Goal: Navigation & Orientation: Go to known website

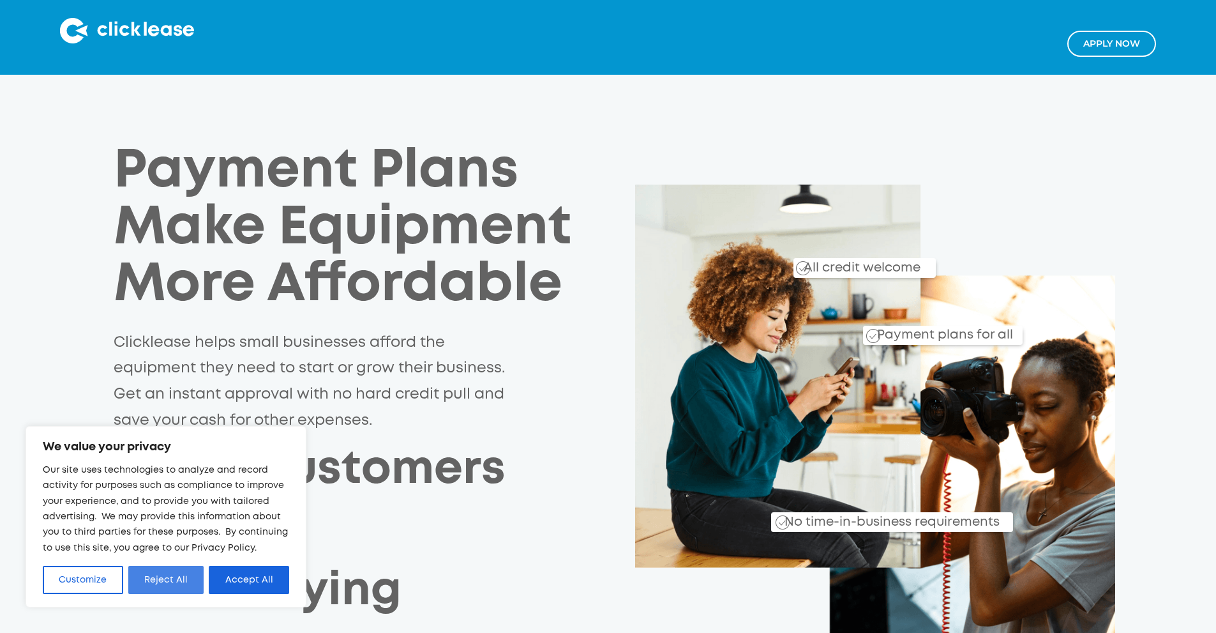
click at [188, 580] on button "Reject All" at bounding box center [166, 580] width 76 height 28
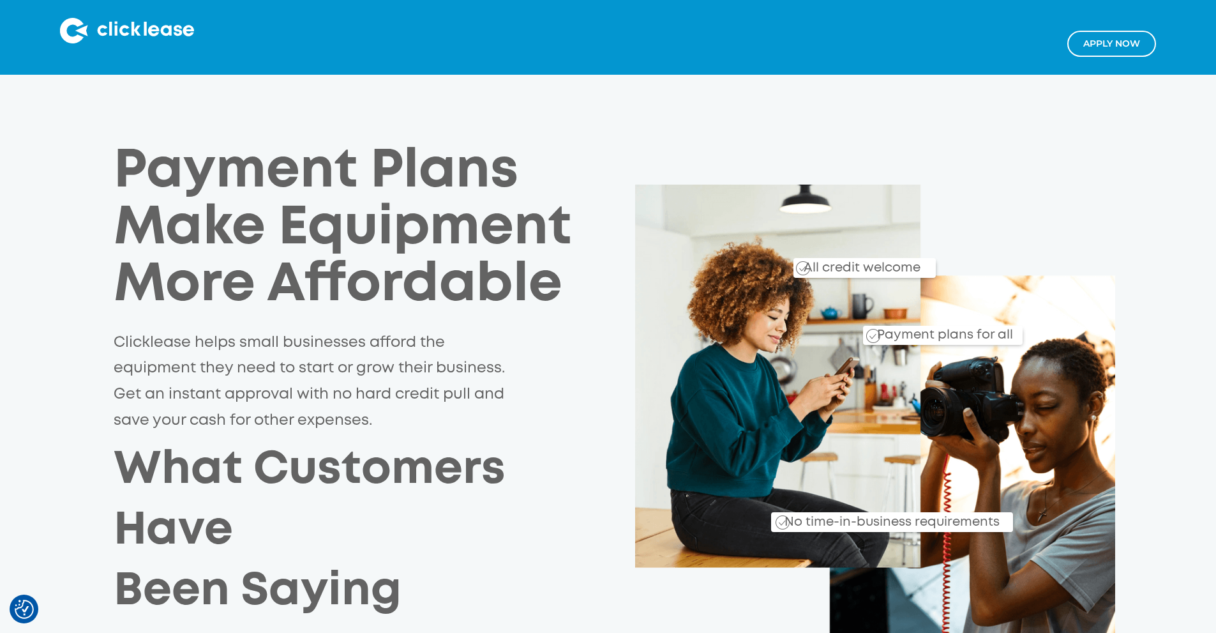
click at [142, 26] on img at bounding box center [127, 31] width 134 height 26
click at [162, 35] on img at bounding box center [127, 31] width 134 height 26
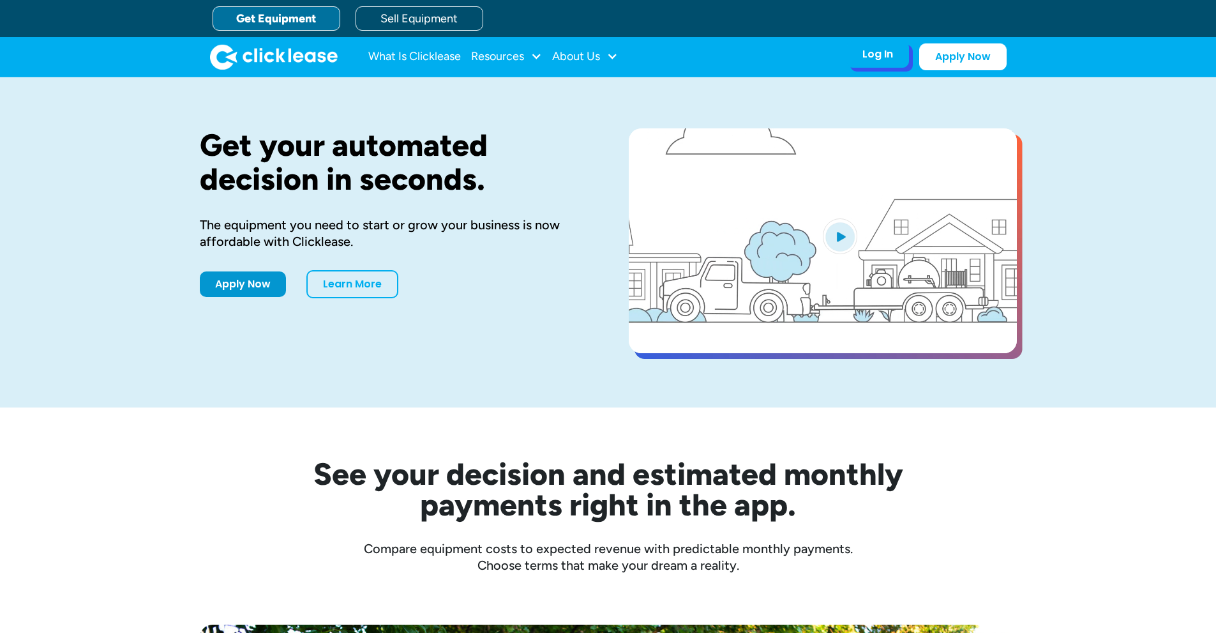
click at [879, 57] on div "Log In" at bounding box center [878, 54] width 31 height 13
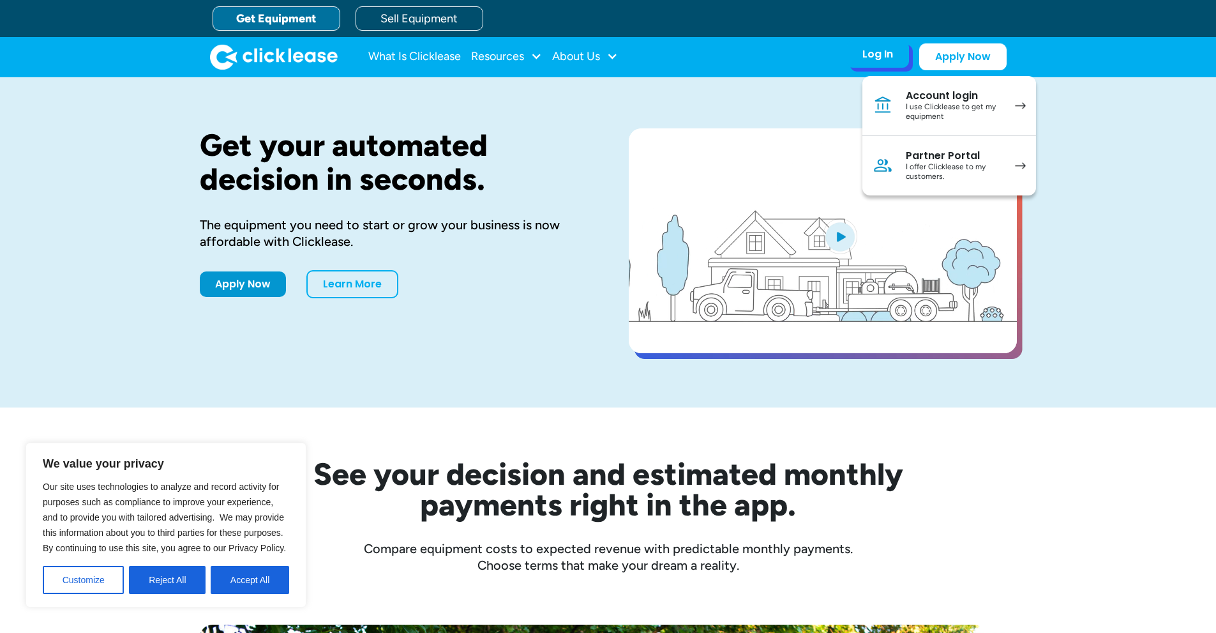
click at [943, 162] on div "I offer Clicklease to my customers." at bounding box center [954, 172] width 96 height 20
